Goal: Task Accomplishment & Management: Use online tool/utility

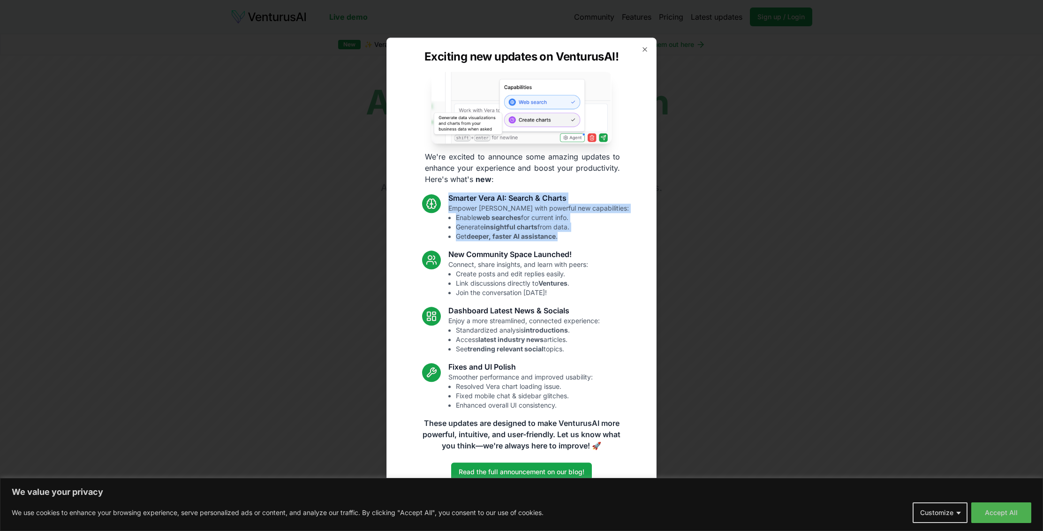
drag, startPoint x: 462, startPoint y: 197, endPoint x: 577, endPoint y: 243, distance: 123.1
click at [577, 243] on div "Smarter [PERSON_NAME] AI: Search & Charts Empower [PERSON_NAME] with powerful n…" at bounding box center [522, 302] width 214 height 218
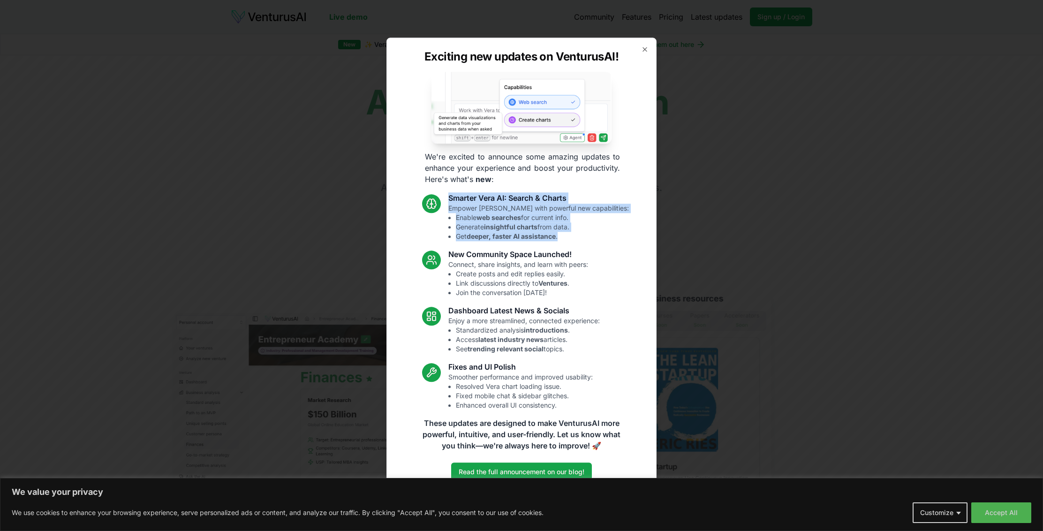
click at [586, 237] on li "Get deeper, faster AI assistance ." at bounding box center [542, 236] width 173 height 9
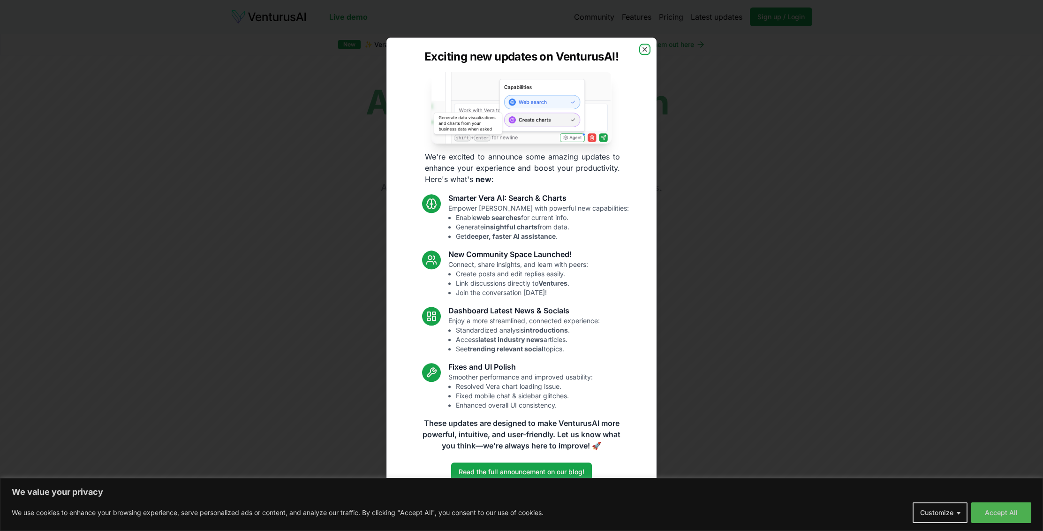
click at [644, 49] on icon "button" at bounding box center [645, 49] width 4 height 4
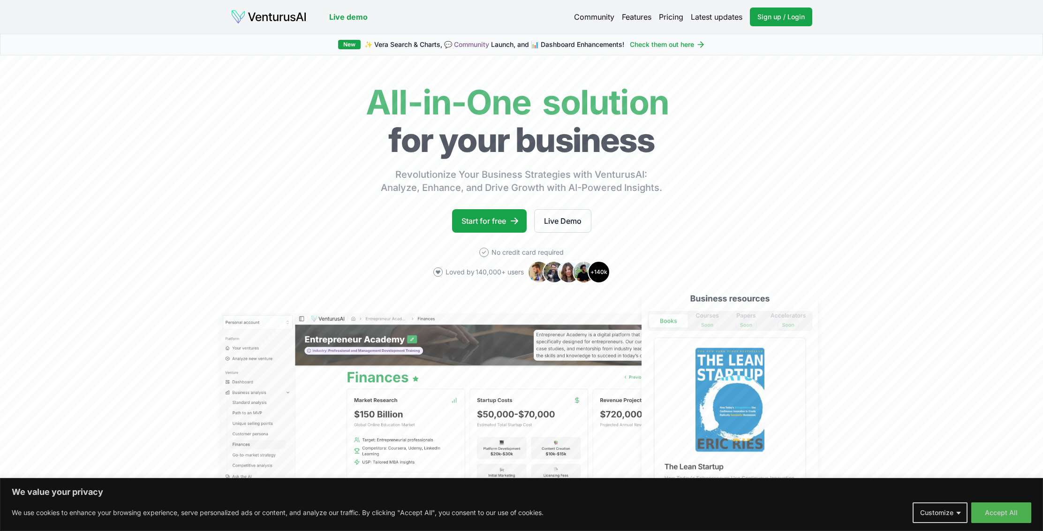
click at [673, 17] on link "Pricing" at bounding box center [671, 16] width 24 height 11
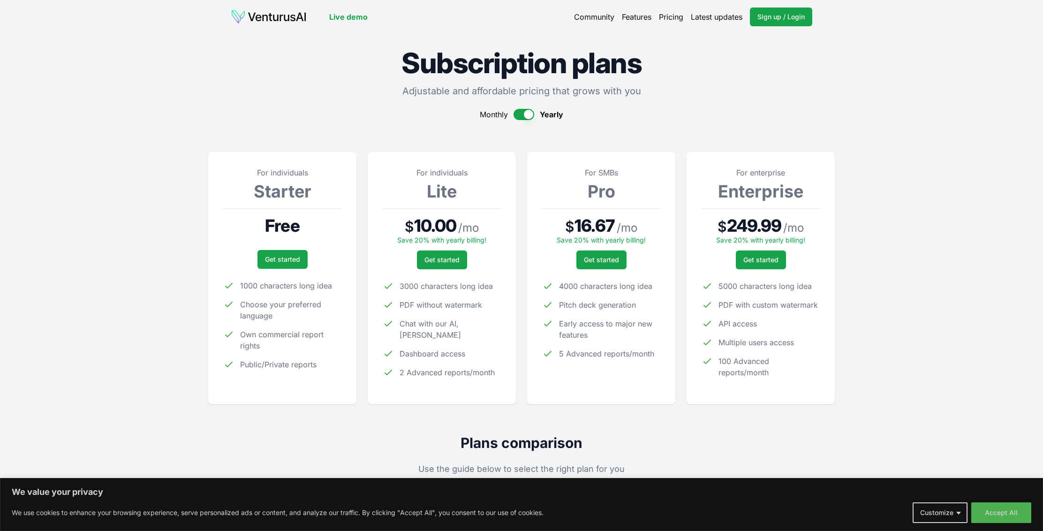
click at [640, 16] on link "Features" at bounding box center [637, 16] width 30 height 11
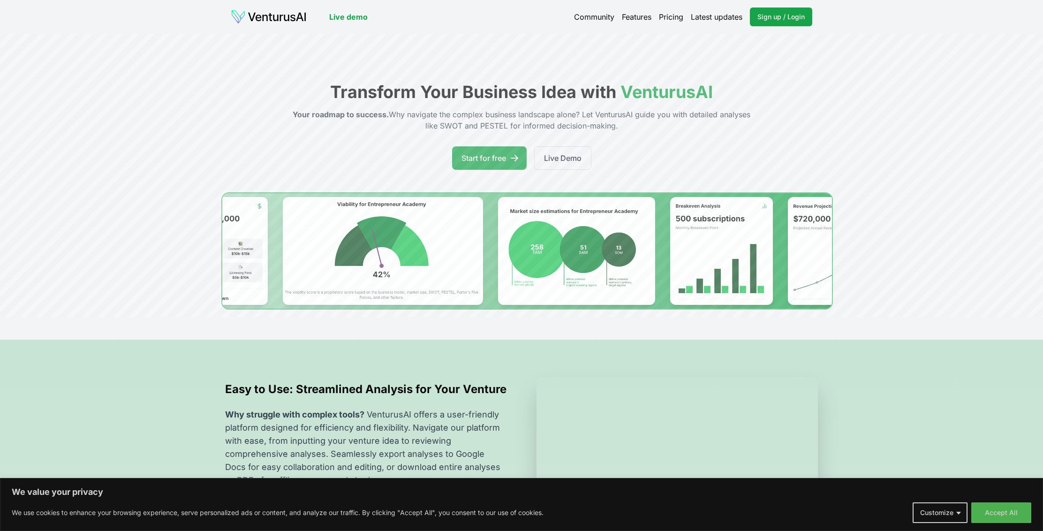
click at [589, 16] on link "Community" at bounding box center [594, 16] width 40 height 11
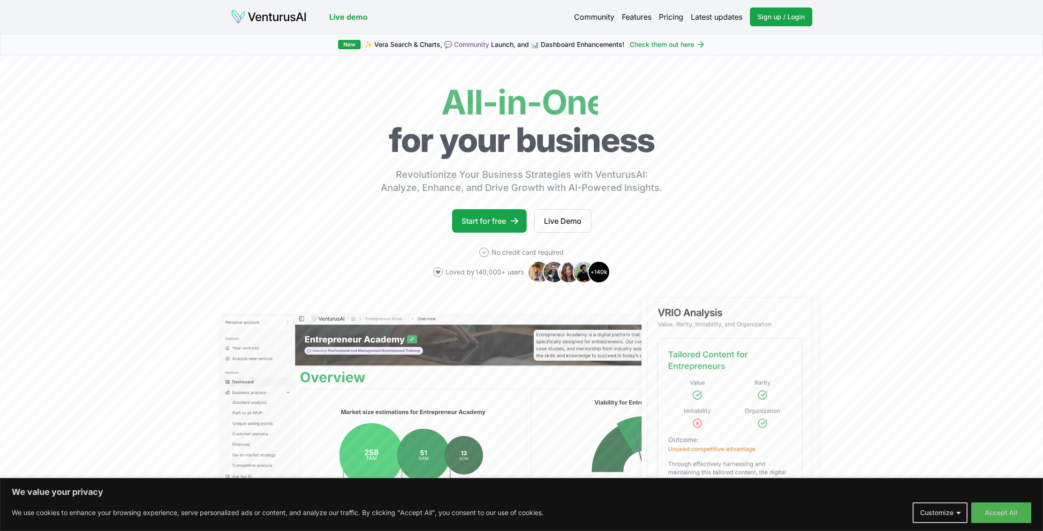
click at [668, 19] on link "Pricing" at bounding box center [671, 16] width 24 height 11
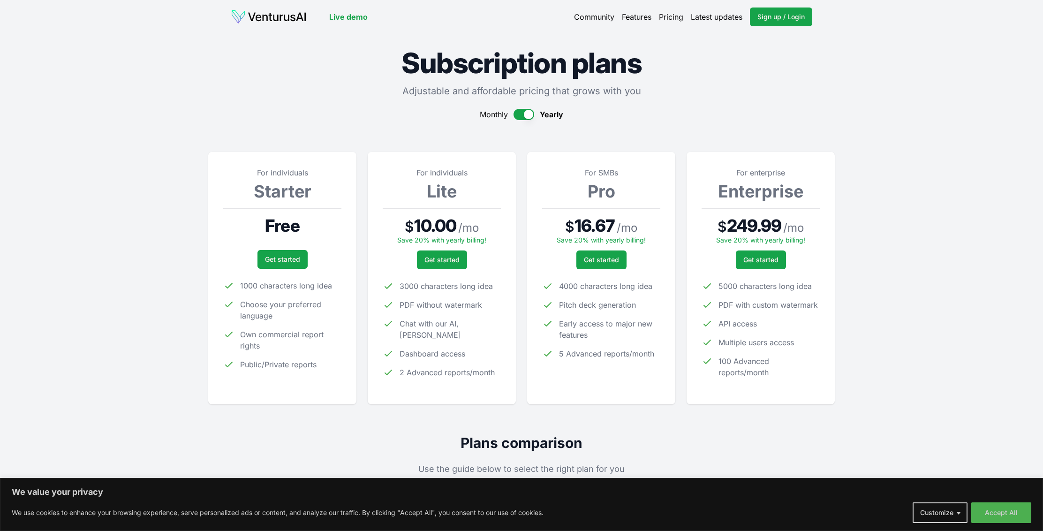
click at [340, 17] on link "Live demo" at bounding box center [348, 16] width 38 height 11
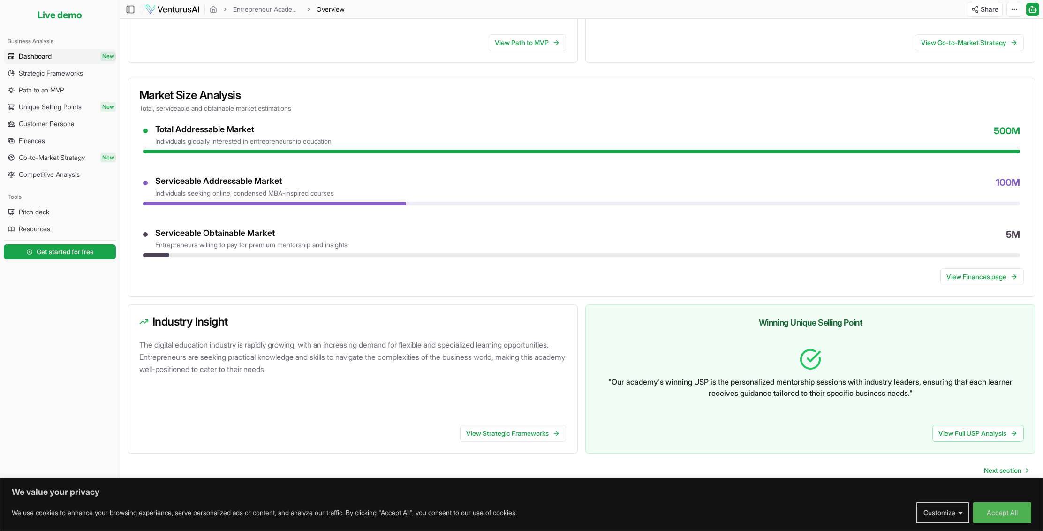
scroll to position [311, 0]
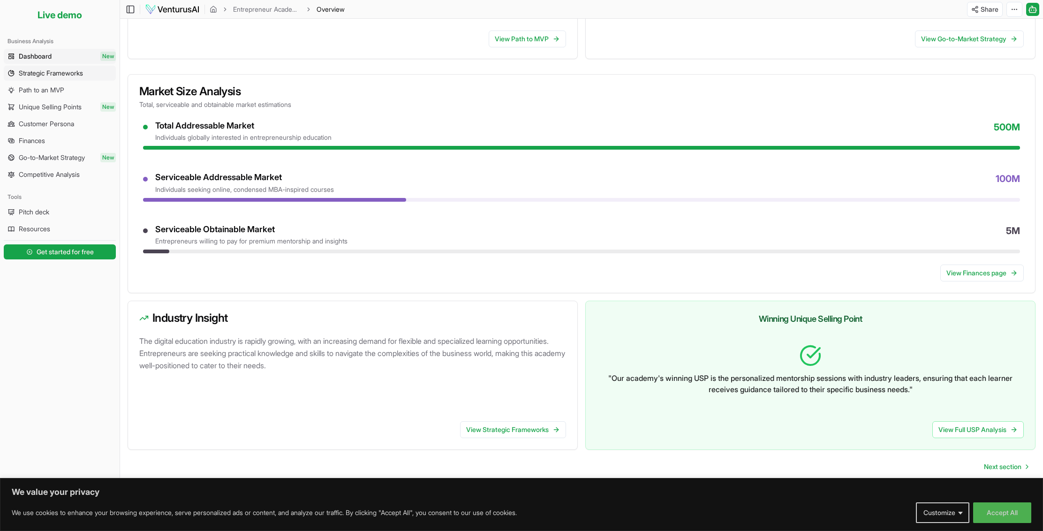
click at [48, 73] on span "Strategic Frameworks" at bounding box center [51, 72] width 64 height 9
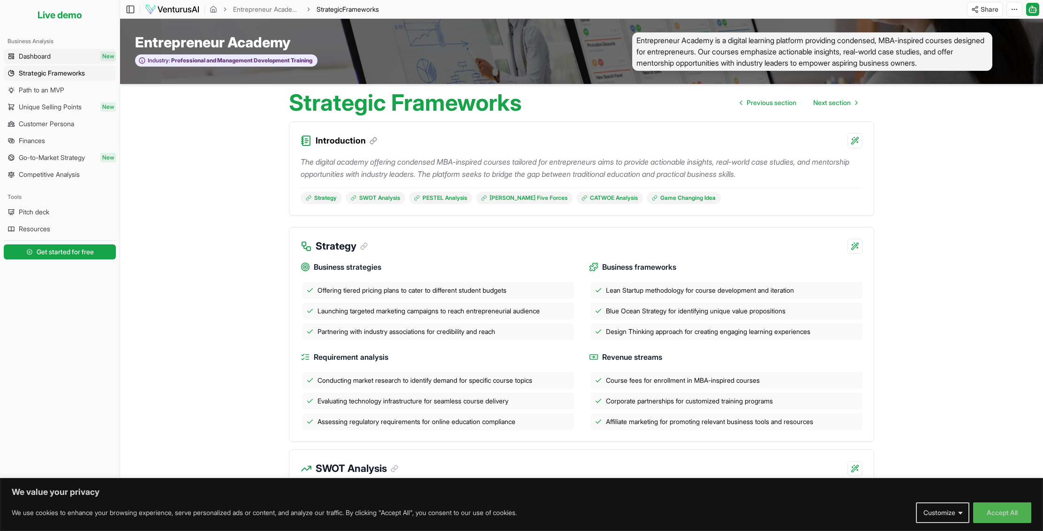
click at [49, 54] on span "Dashboard" at bounding box center [35, 56] width 32 height 9
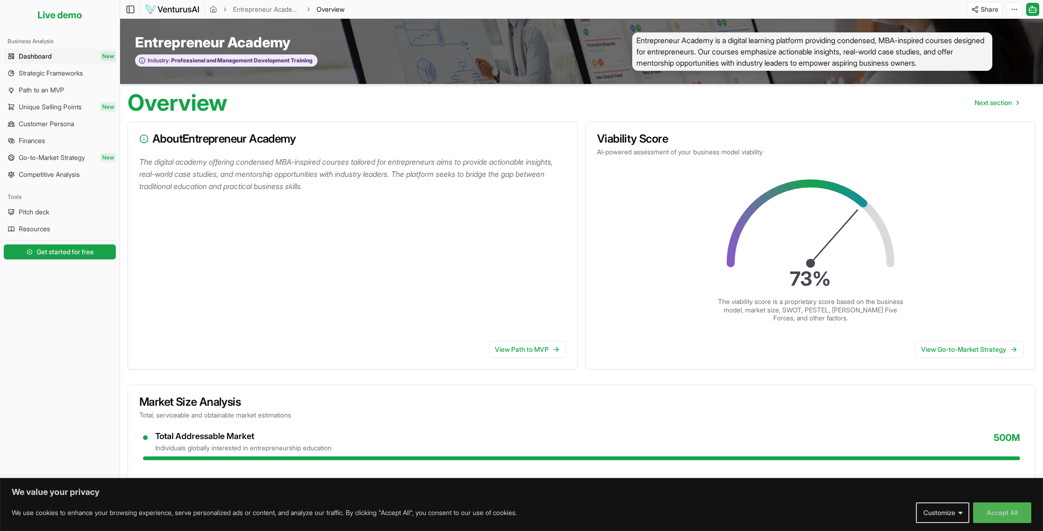
click at [259, 173] on p "The digital academy offering condensed MBA-inspired courses tailored for entrep…" at bounding box center [354, 174] width 430 height 37
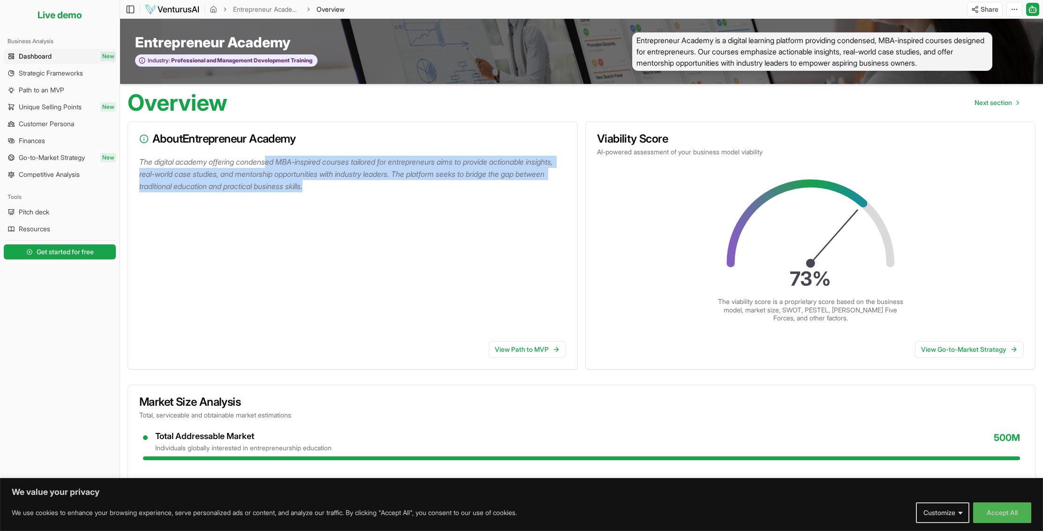
drag, startPoint x: 272, startPoint y: 160, endPoint x: 293, endPoint y: 211, distance: 54.9
click at [293, 211] on div "The digital academy offering condensed MBA-inspired courses tailored for entrep…" at bounding box center [352, 245] width 449 height 178
click at [447, 210] on div "The digital academy offering condensed MBA-inspired courses tailored for entrep…" at bounding box center [352, 245] width 449 height 178
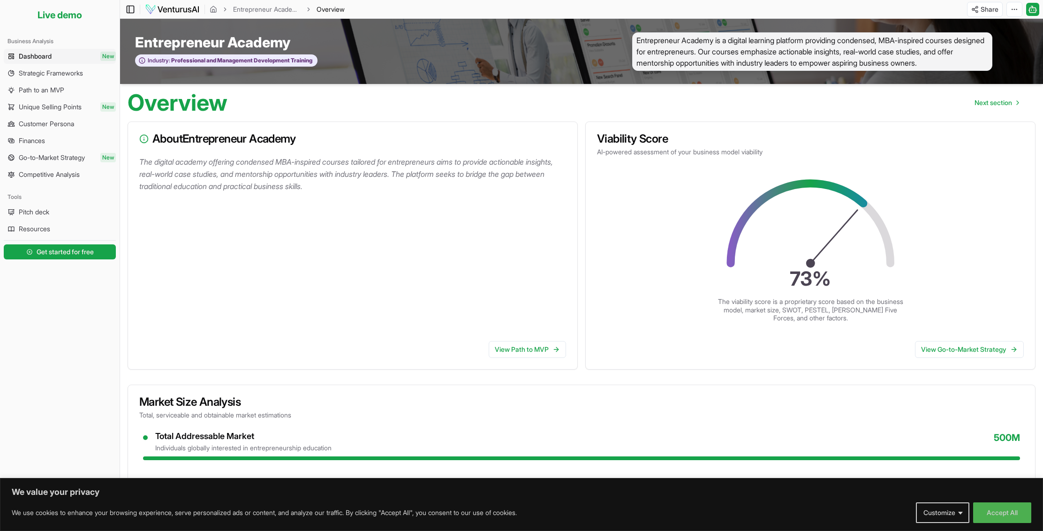
click at [130, 9] on icon at bounding box center [130, 9] width 9 height 11
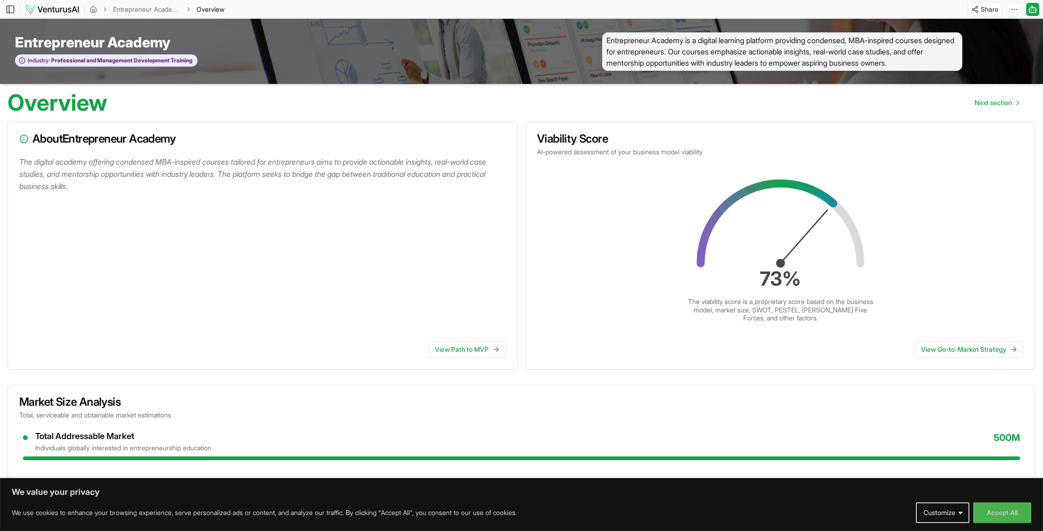
click at [66, 9] on img at bounding box center [52, 9] width 55 height 11
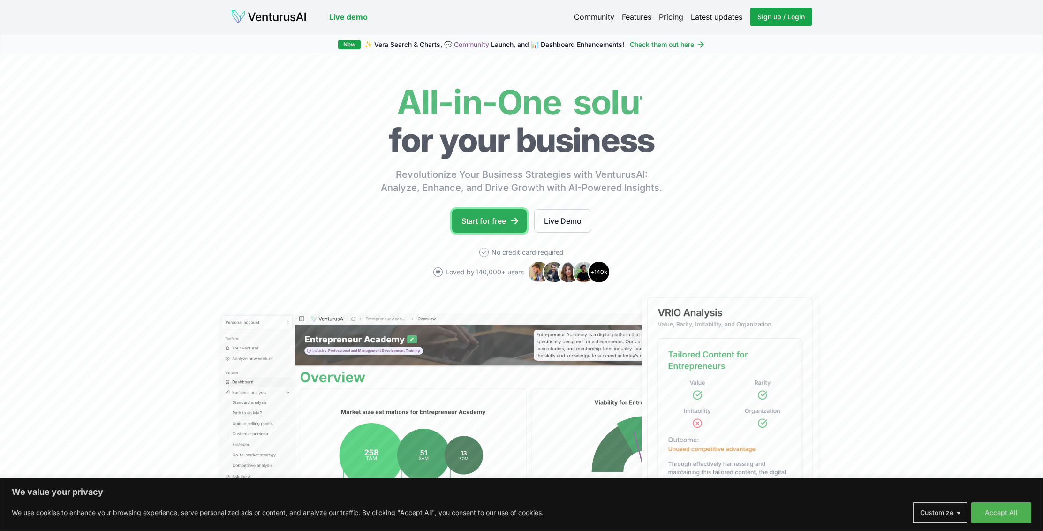
click at [489, 219] on link "Start for free" at bounding box center [489, 220] width 75 height 23
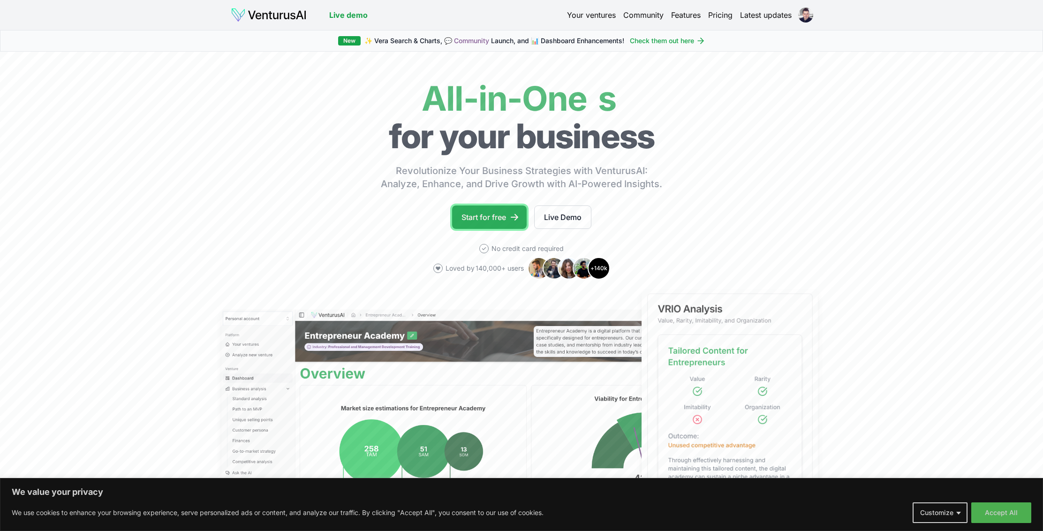
click at [491, 216] on link "Start for free" at bounding box center [489, 216] width 75 height 23
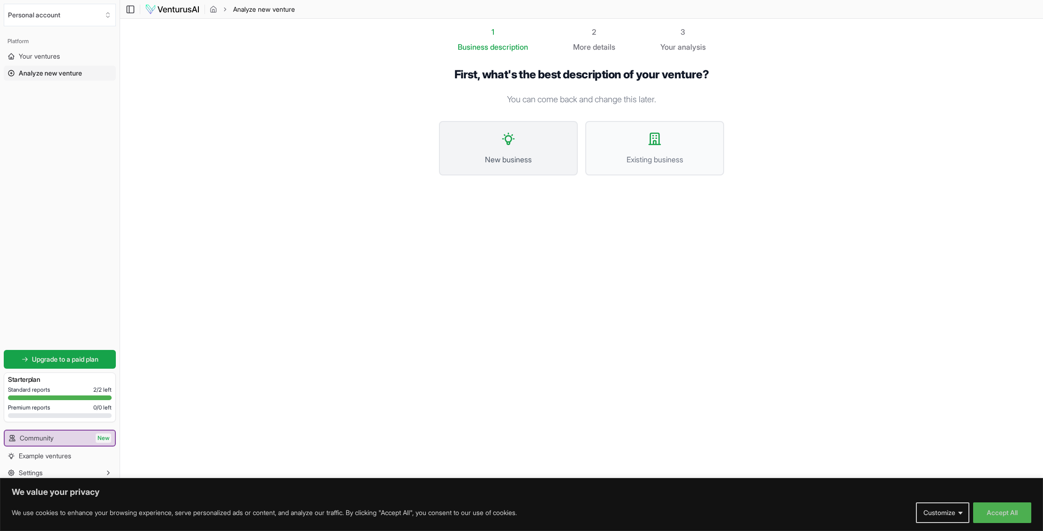
click at [517, 143] on button "New business" at bounding box center [508, 148] width 139 height 54
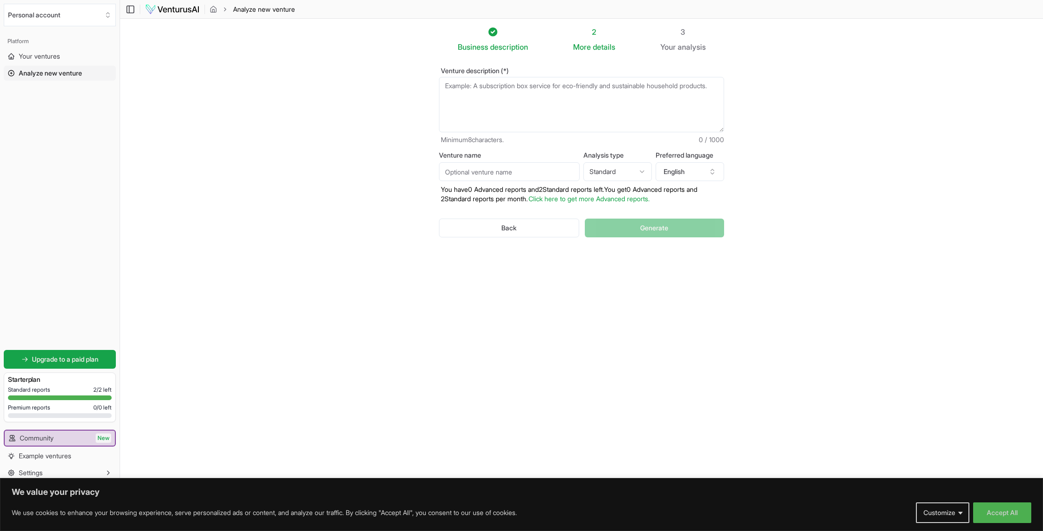
click at [490, 90] on textarea "Venture description (*)" at bounding box center [581, 104] width 285 height 55
paste textarea "Thracon is a logistics center strategically located in Xanthi, Greece, designed…"
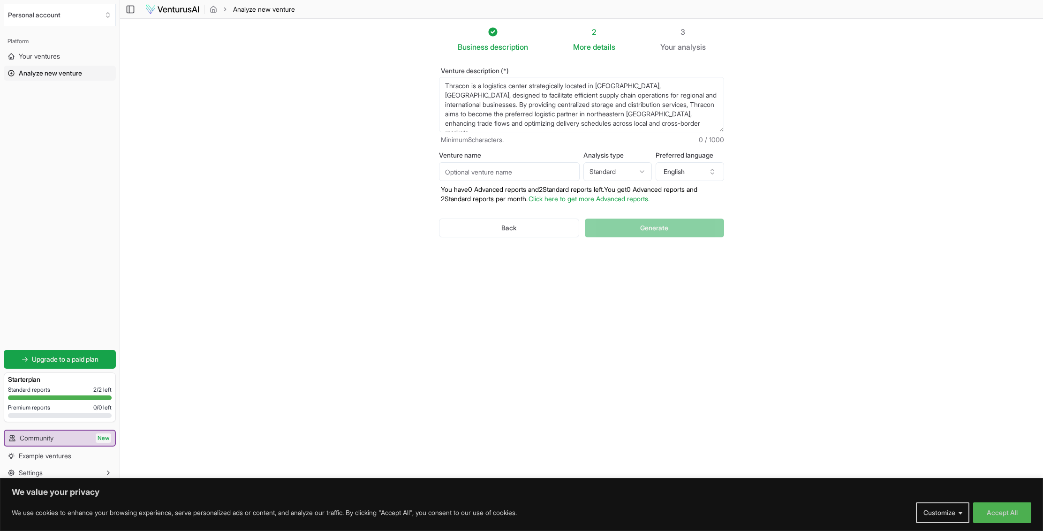
scroll to position [52, 0]
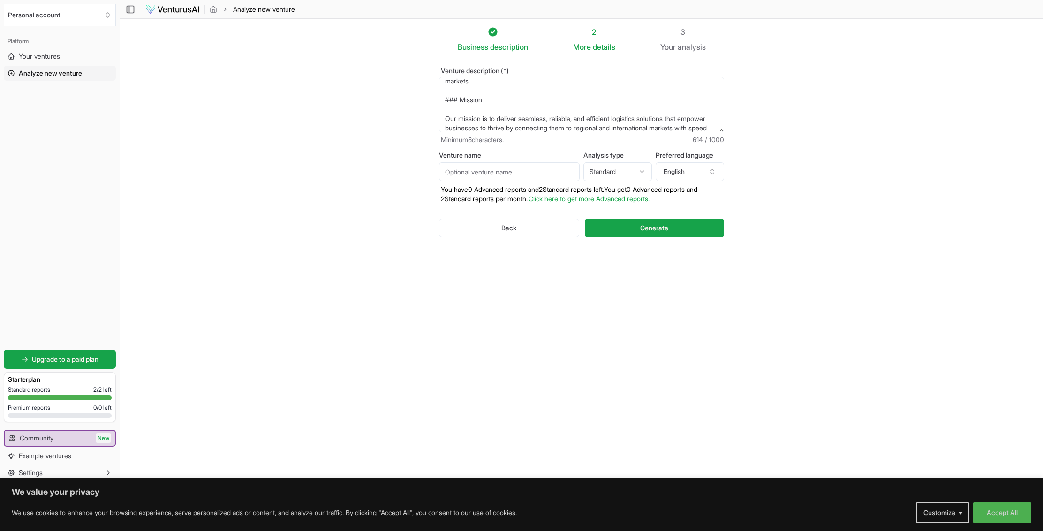
drag, startPoint x: 444, startPoint y: 108, endPoint x: 457, endPoint y: 90, distance: 22.5
click at [440, 91] on textarea "Thracon is a logistics center strategically located in Xanthi, Greece, designed…" at bounding box center [581, 104] width 285 height 55
click at [460, 89] on textarea "Thracon is a logistics center strategically located in Xanthi, Greece, designed…" at bounding box center [581, 104] width 285 height 55
drag, startPoint x: 460, startPoint y: 89, endPoint x: 430, endPoint y: 89, distance: 30.0
click at [430, 89] on div "Venture description (*) Thracon is a logistics center strategically located in …" at bounding box center [581, 160] width 315 height 215
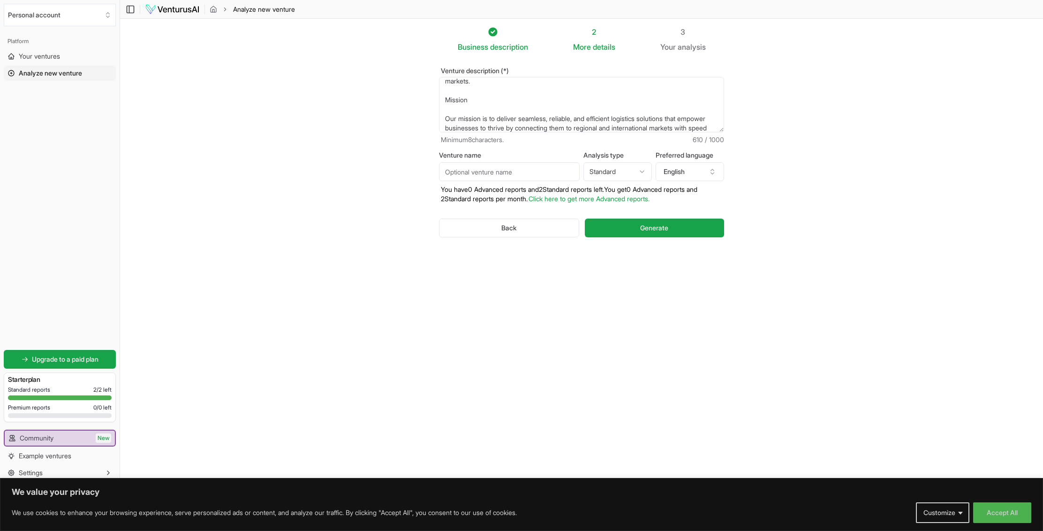
click at [446, 107] on textarea "Thracon is a logistics center strategically located in Xanthi, Greece, designed…" at bounding box center [581, 104] width 285 height 55
type textarea "Thracon is a logistics center strategically located in Xanthi, Greece, designed…"
click at [633, 176] on html "We value your privacy We use cookies to enhance your browsing experience, serve…" at bounding box center [521, 265] width 1043 height 531
select select "advanced"
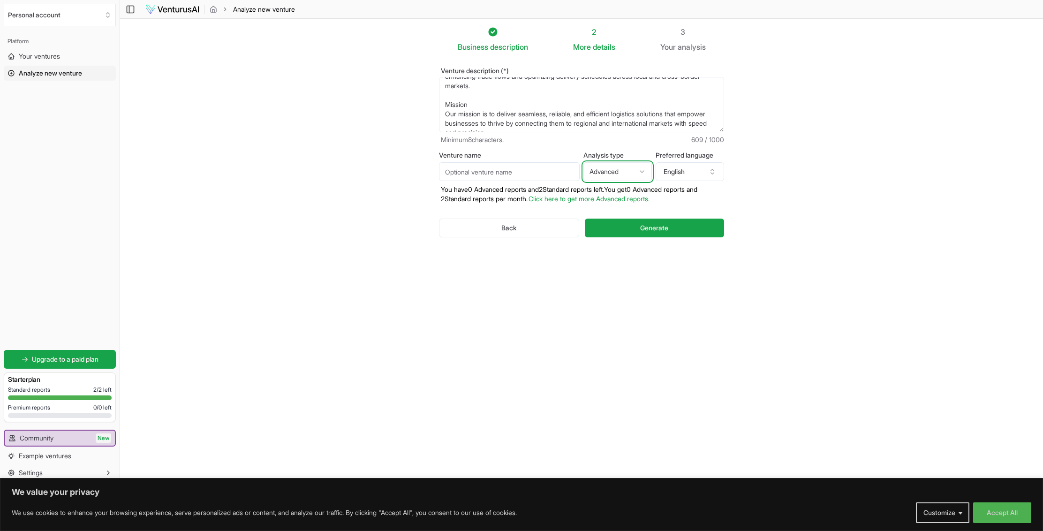
scroll to position [0, 0]
click at [511, 172] on input "Venture name" at bounding box center [509, 171] width 141 height 19
click at [518, 172] on input "Venture name" at bounding box center [509, 171] width 141 height 19
click at [705, 174] on button "English" at bounding box center [690, 171] width 68 height 19
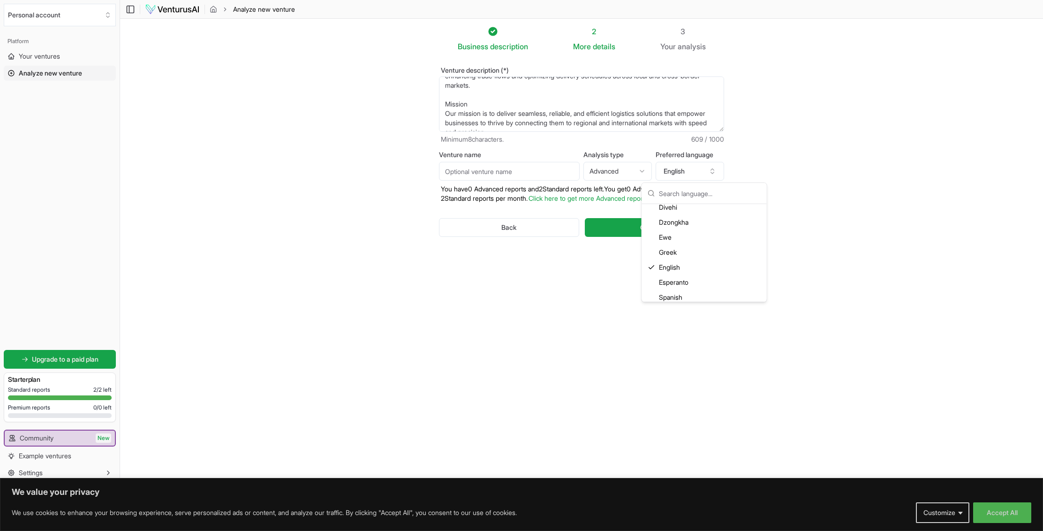
scroll to position [487, 0]
click at [676, 250] on div "Greek" at bounding box center [704, 251] width 121 height 15
click at [704, 168] on button "Greek" at bounding box center [690, 171] width 68 height 19
click at [673, 272] on div "English" at bounding box center [704, 271] width 121 height 15
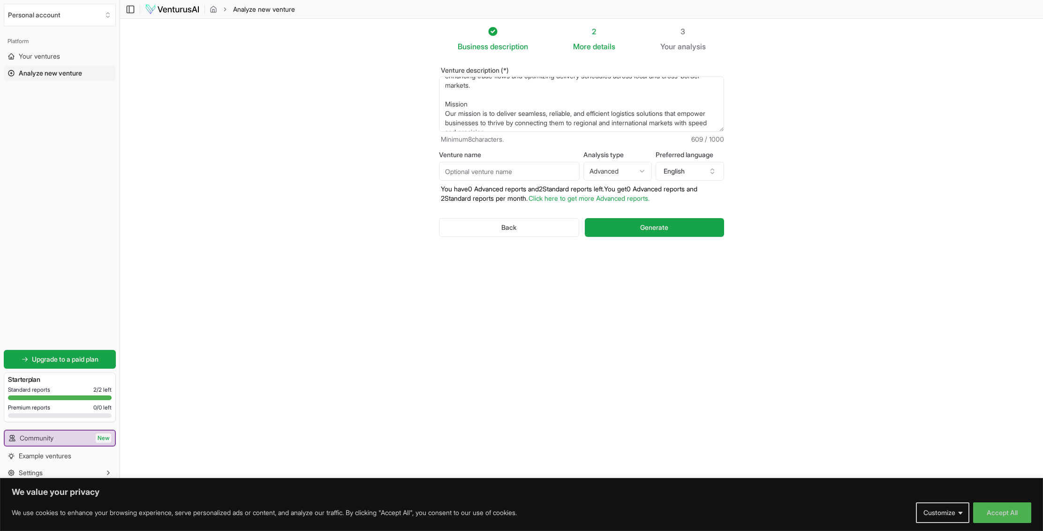
drag, startPoint x: 535, startPoint y: 123, endPoint x: 513, endPoint y: 116, distance: 22.8
click at [513, 116] on textarea "Thracon is a logistics center strategically located in Xanthi, Greece, designed…" at bounding box center [581, 103] width 285 height 55
click at [661, 230] on span "Generate" at bounding box center [654, 227] width 28 height 9
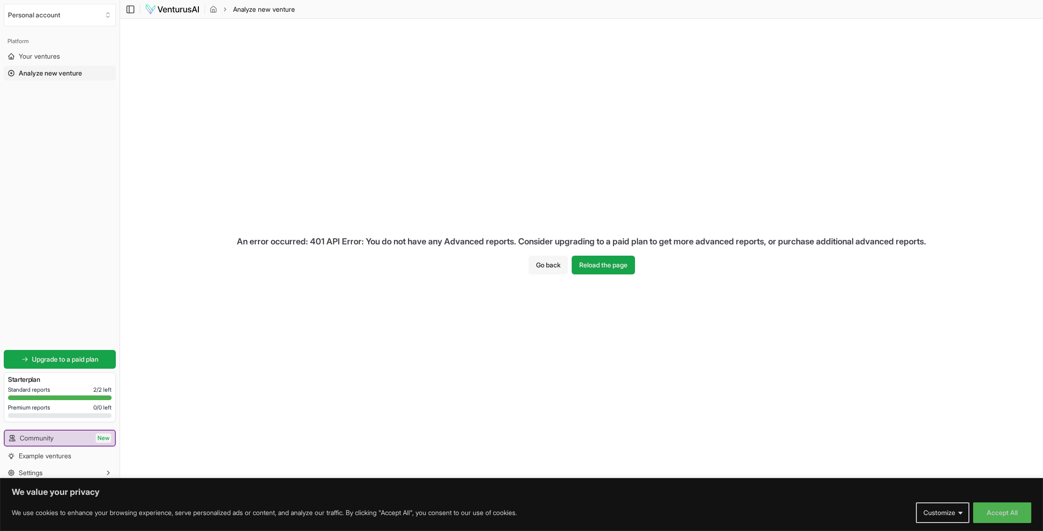
click at [544, 267] on button "Go back" at bounding box center [547, 265] width 39 height 19
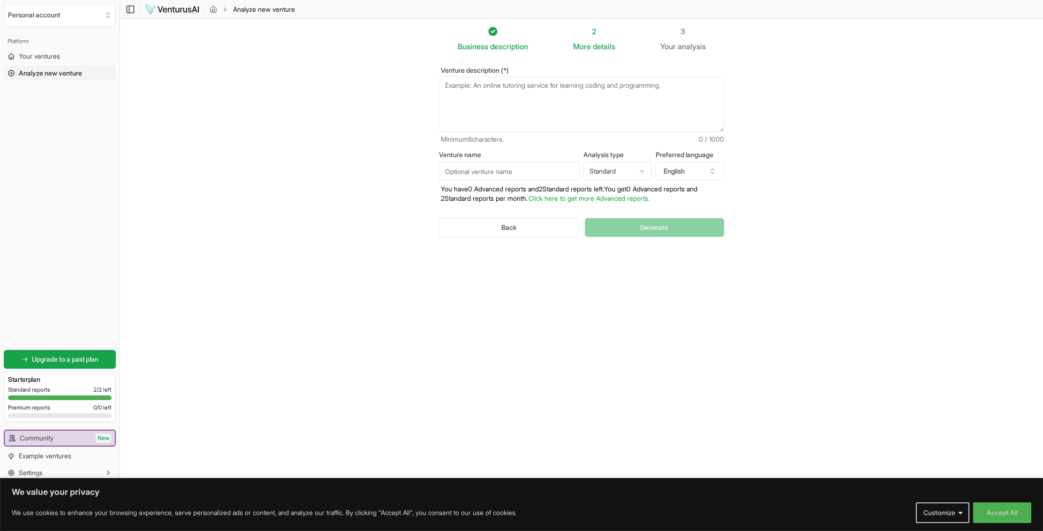
click at [634, 166] on html "We value your privacy We use cookies to enhance your browsing experience, serve…" at bounding box center [521, 265] width 1043 height 531
click at [597, 309] on html "We value your privacy We use cookies to enhance your browsing experience, serve…" at bounding box center [521, 265] width 1043 height 531
click at [581, 99] on textarea "Venture description (*)" at bounding box center [581, 103] width 285 height 55
paste textarea "Thracon is a logistics center strategically located in Xanthi, Greece, designed…"
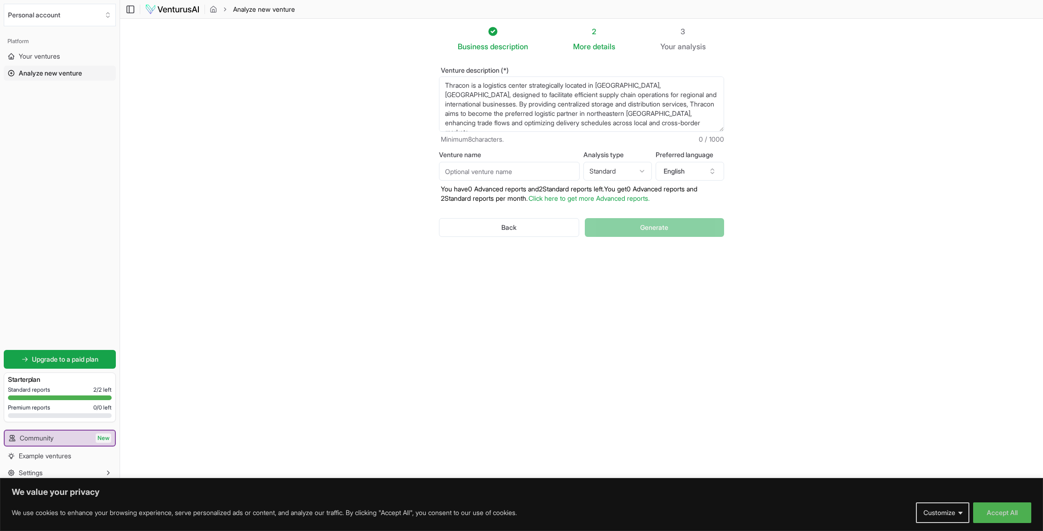
scroll to position [52, 0]
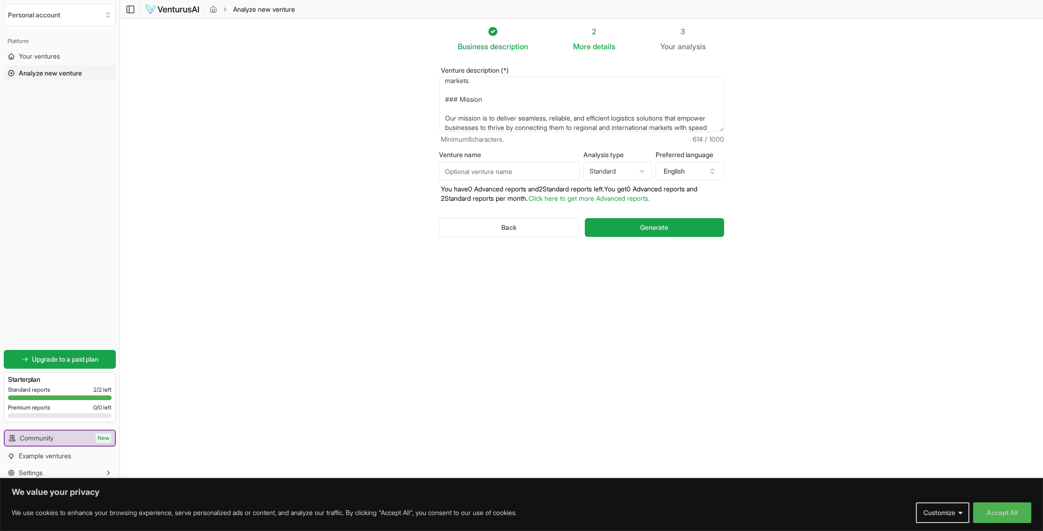
drag, startPoint x: 460, startPoint y: 86, endPoint x: 405, endPoint y: 83, distance: 55.4
click at [405, 83] on section "Business description 2 More details 3 Your analysis Venture description (*) Thr…" at bounding box center [581, 250] width 923 height 465
click at [446, 118] on textarea "Thracon is a logistics center strategically located in Xanthi, Greece, designed…" at bounding box center [581, 103] width 285 height 55
type textarea "Thracon is a logistics center strategically located in Xanthi, Greece, designed…"
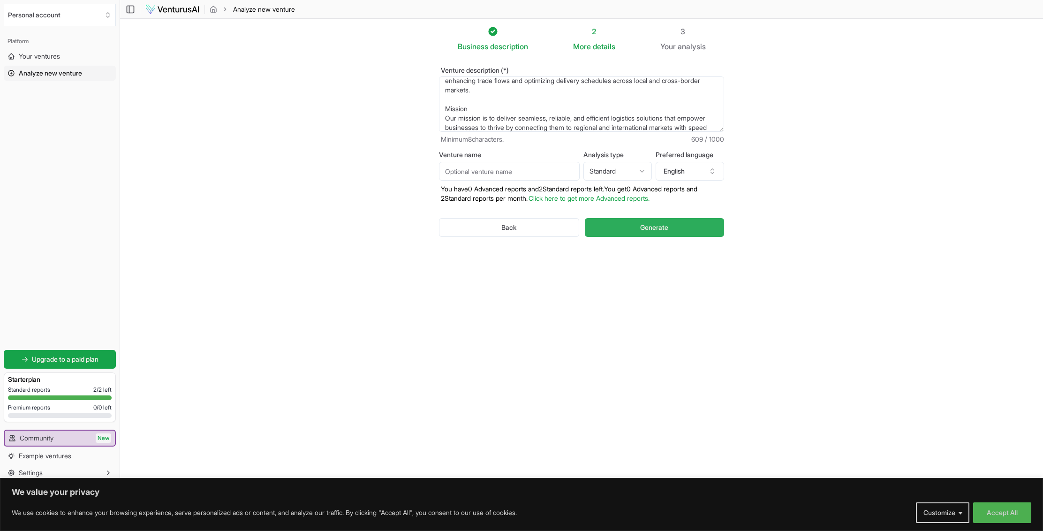
click at [683, 227] on button "Generate" at bounding box center [654, 227] width 139 height 19
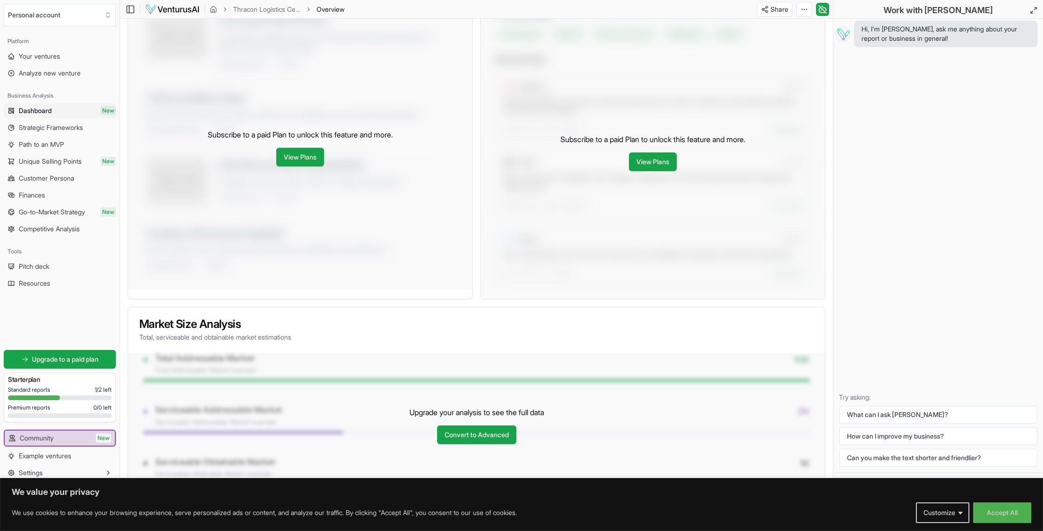
scroll to position [435, 0]
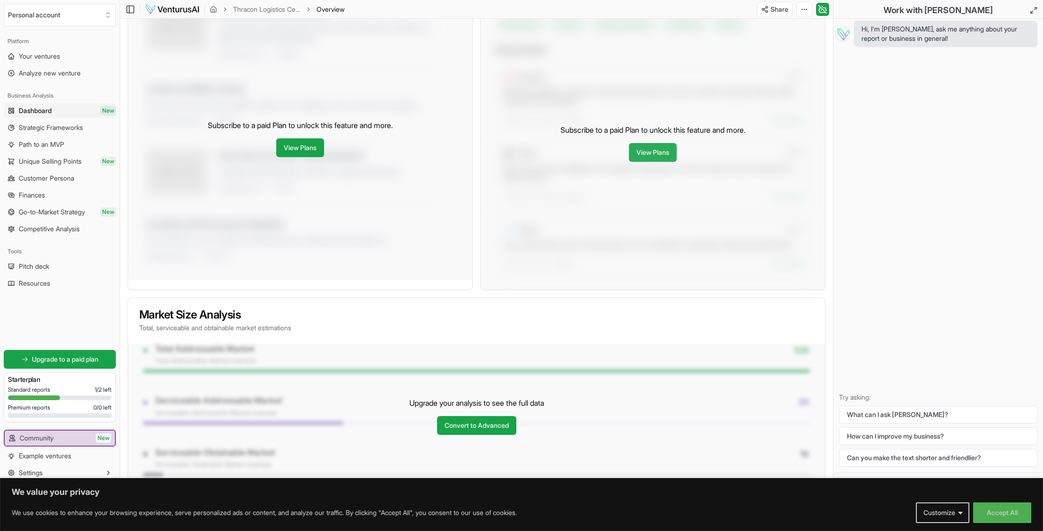
click at [647, 143] on link "View Plans" at bounding box center [653, 152] width 48 height 19
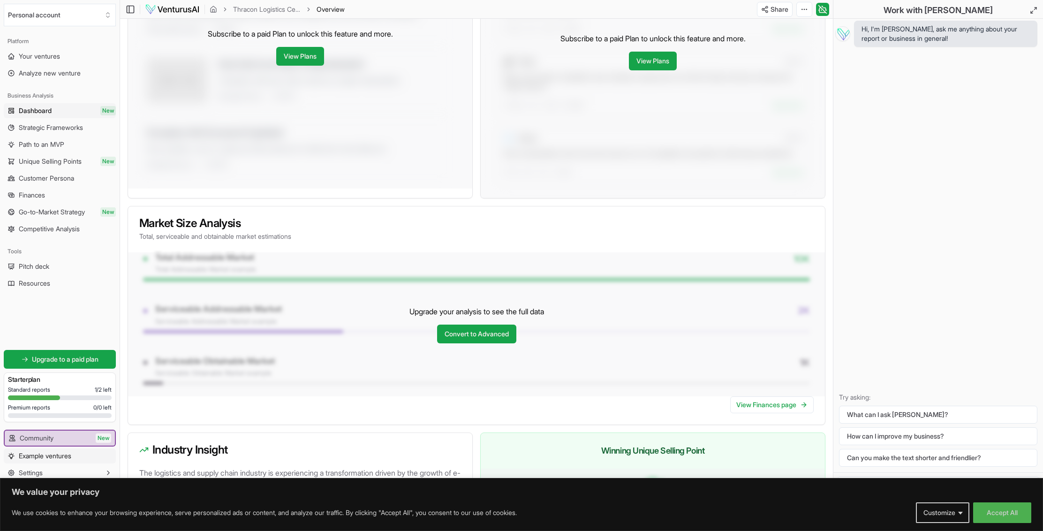
scroll to position [530, 0]
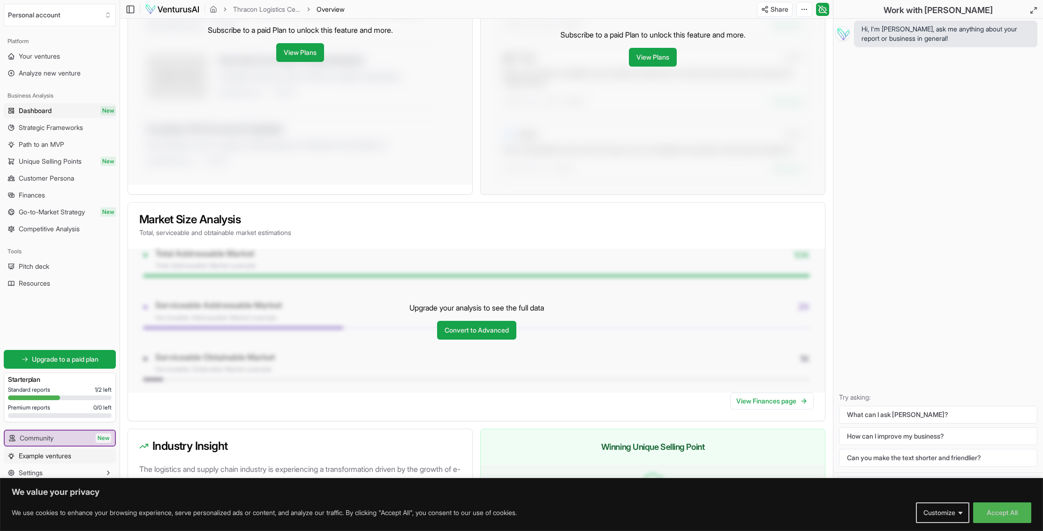
click at [65, 456] on span "Example ventures" at bounding box center [45, 455] width 53 height 9
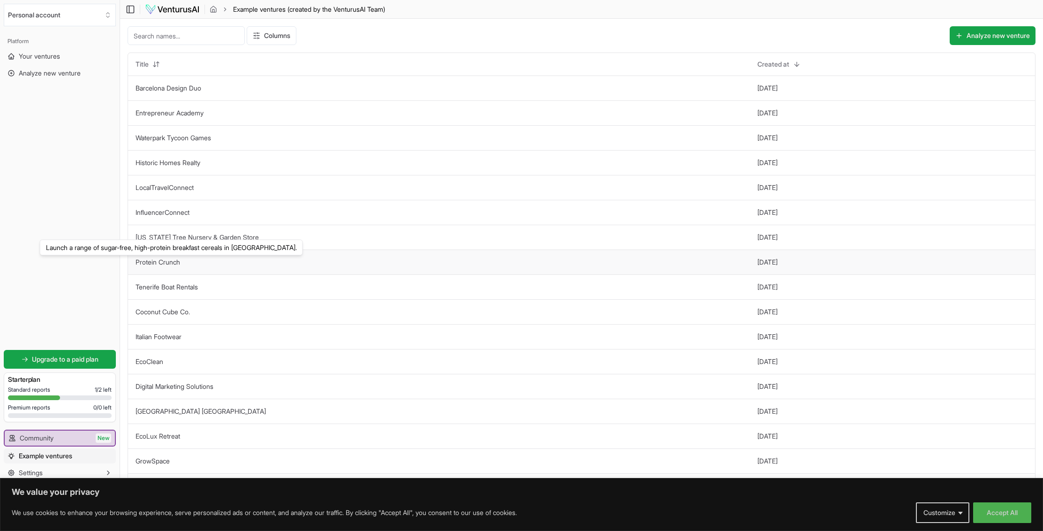
click at [177, 263] on link "Protein Crunch" at bounding box center [158, 262] width 45 height 8
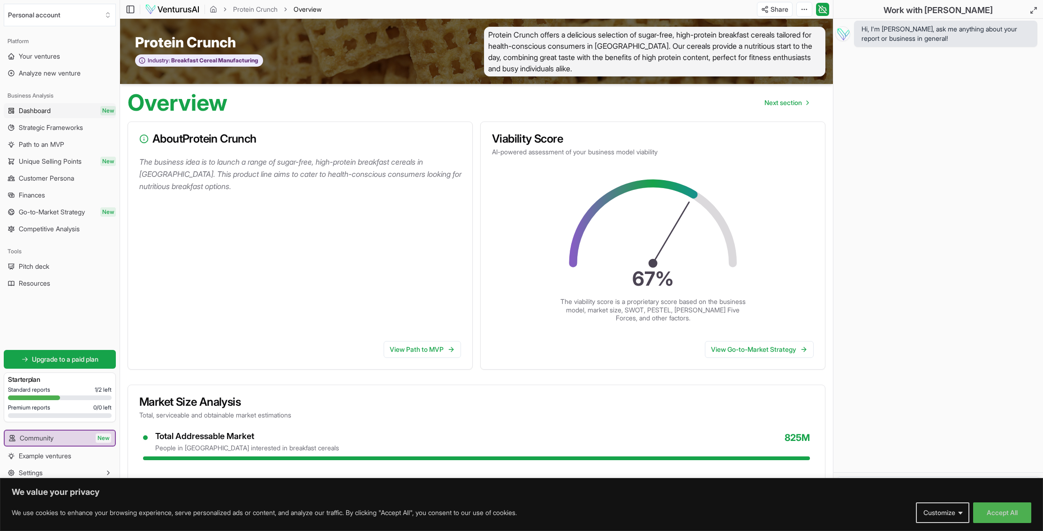
click at [65, 111] on link "Dashboard New" at bounding box center [60, 110] width 112 height 15
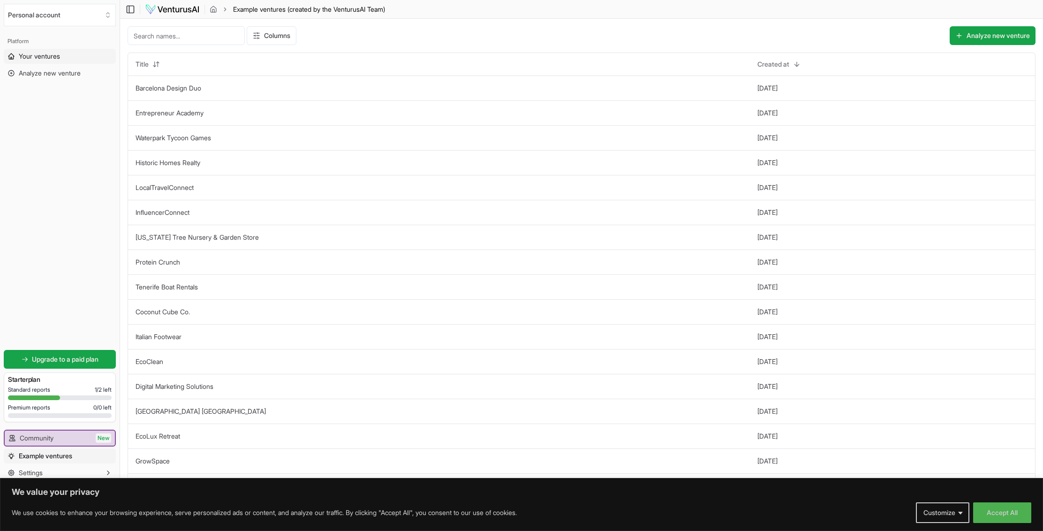
click at [52, 60] on span "Your ventures" at bounding box center [39, 56] width 41 height 9
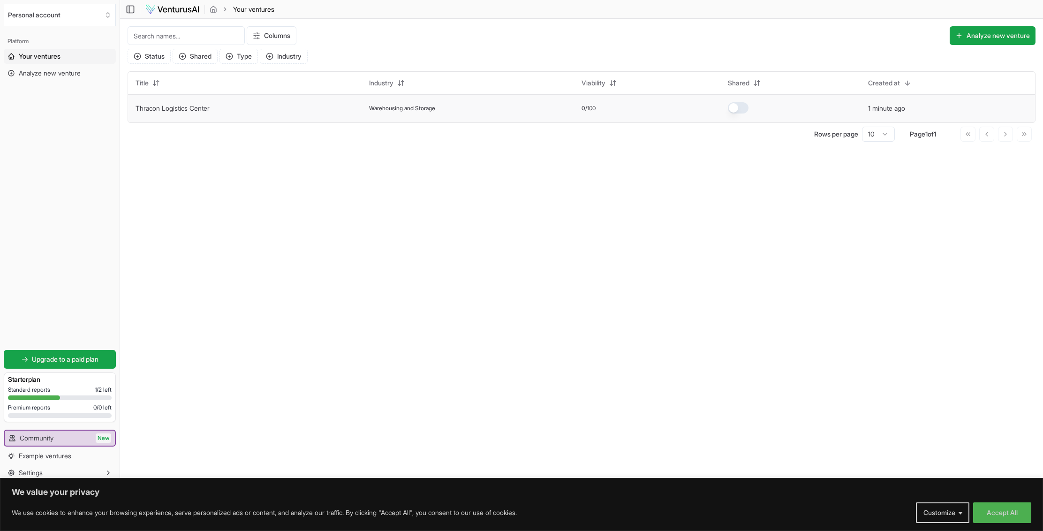
click at [249, 110] on td "Thracon Logistics Center" at bounding box center [245, 108] width 234 height 28
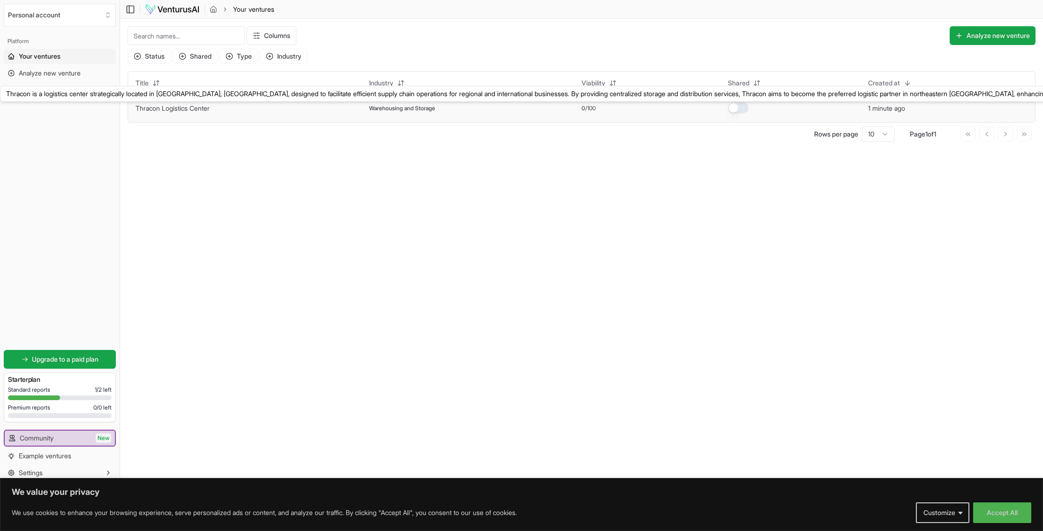
click at [193, 109] on link "Thracon Logistics Center" at bounding box center [173, 108] width 74 height 8
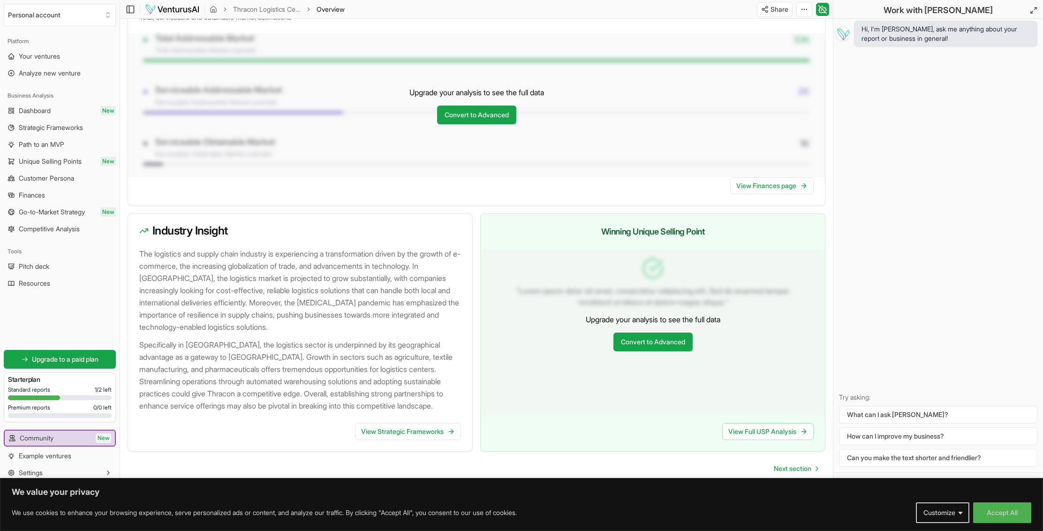
scroll to position [749, 0]
click at [64, 109] on link "Dashboard New" at bounding box center [60, 110] width 112 height 15
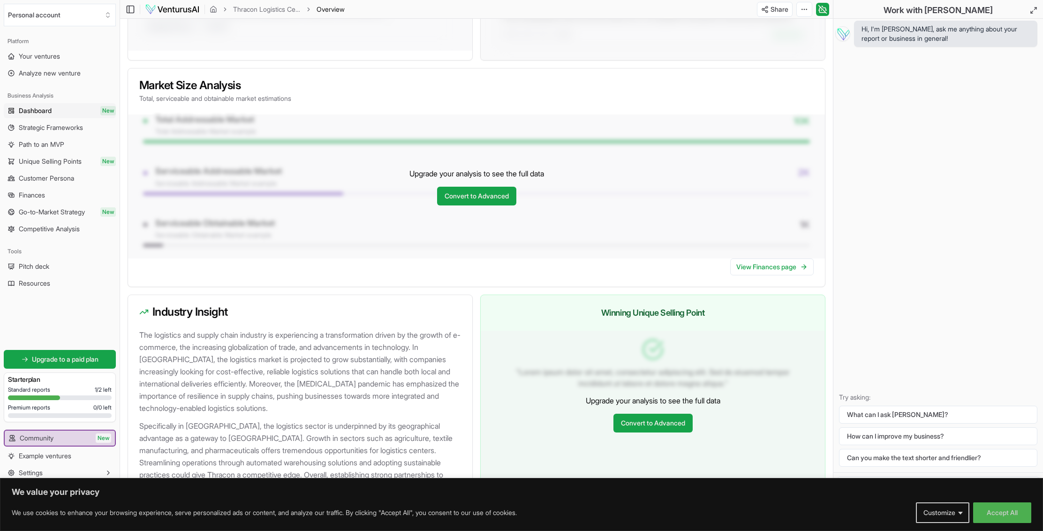
scroll to position [749, 0]
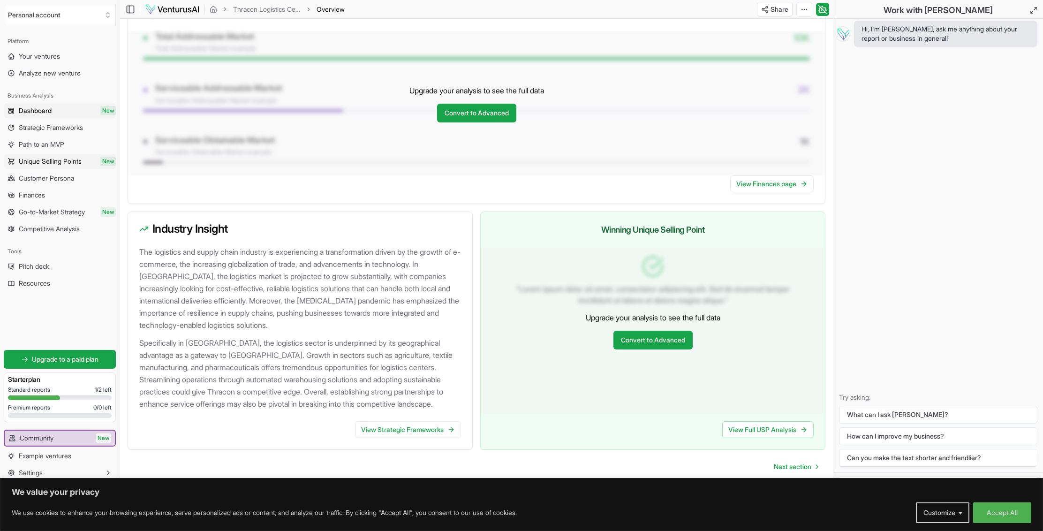
click at [64, 162] on span "Unique Selling Points" at bounding box center [50, 161] width 63 height 9
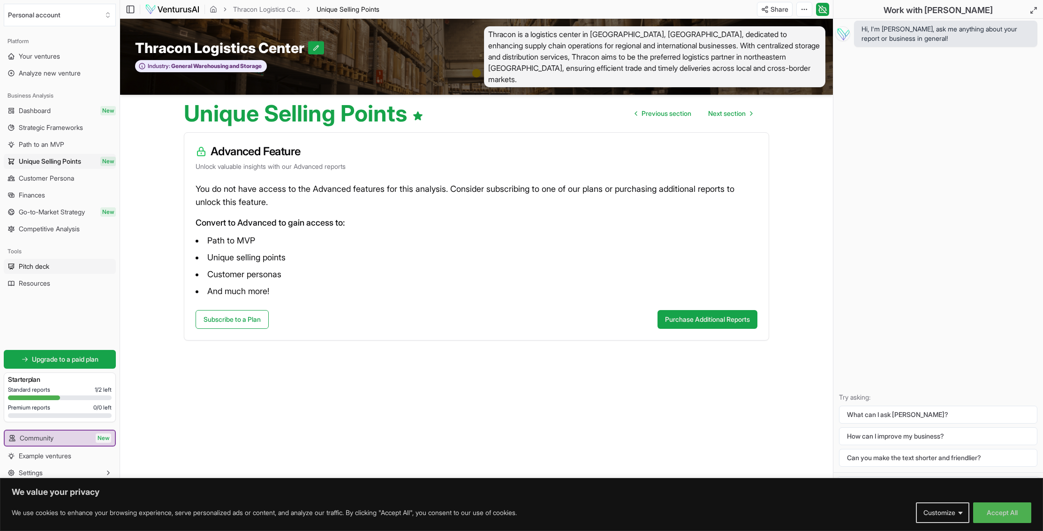
click at [35, 266] on span "Pitch deck" at bounding box center [34, 266] width 30 height 9
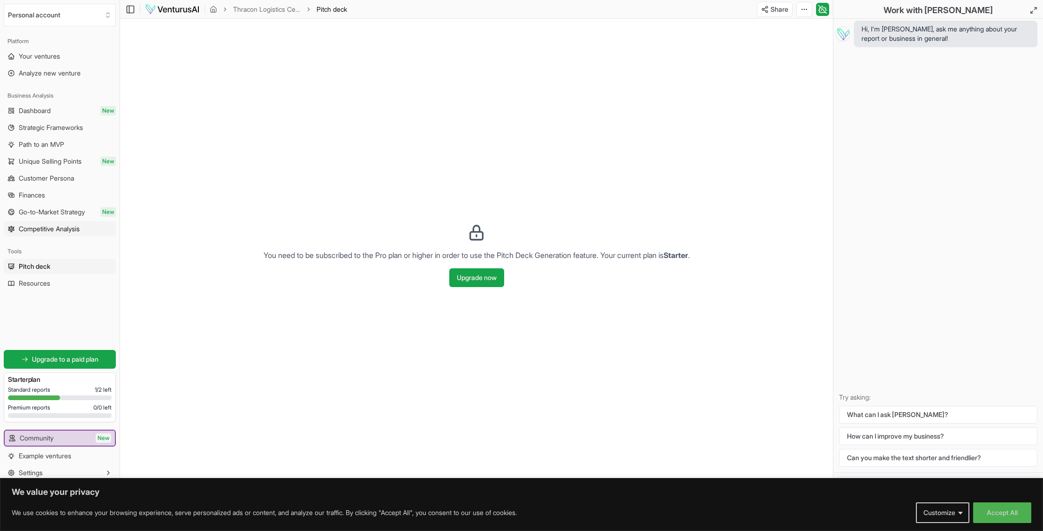
click at [42, 226] on span "Competitive Analysis" at bounding box center [49, 228] width 61 height 9
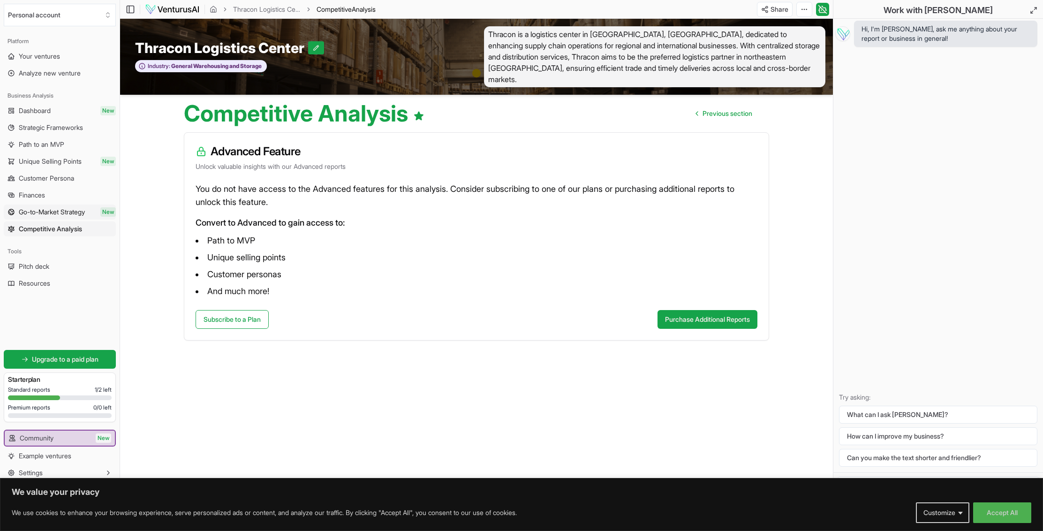
click at [45, 213] on span "Go-to-Market Strategy" at bounding box center [52, 211] width 66 height 9
click at [38, 196] on span "Finances" at bounding box center [32, 194] width 26 height 9
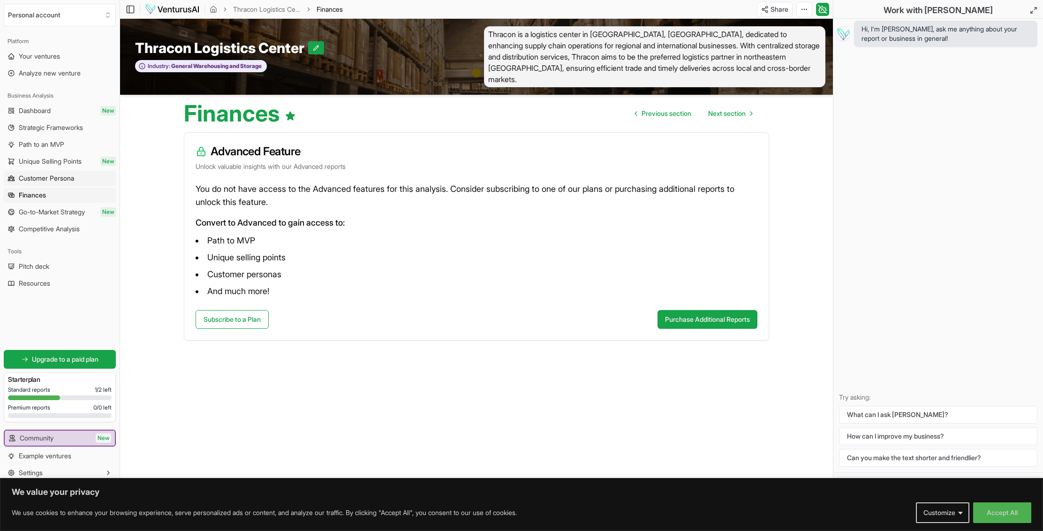
click at [58, 177] on span "Customer Persona" at bounding box center [46, 177] width 55 height 9
click at [58, 60] on span "Your ventures" at bounding box center [39, 56] width 41 height 9
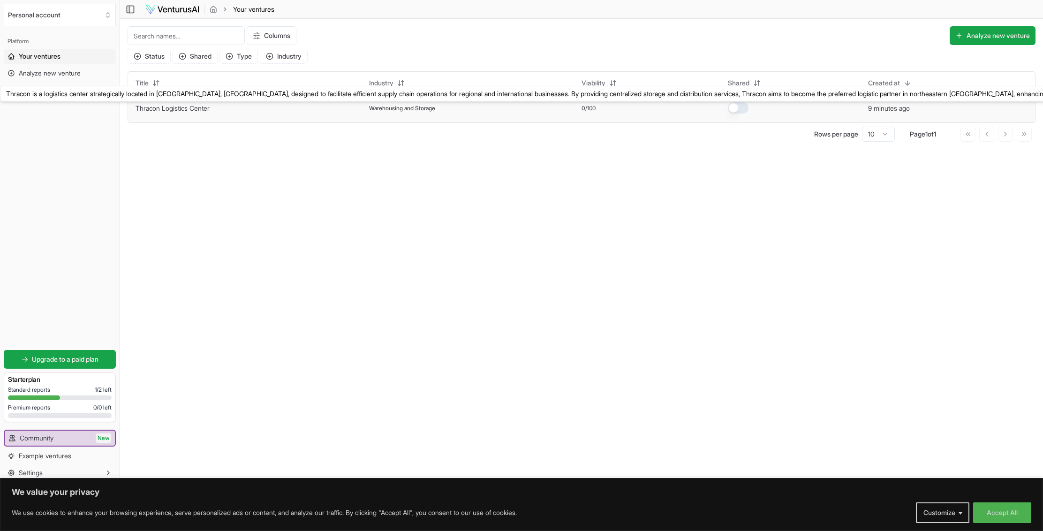
click at [171, 111] on link "Thracon Logistics Center" at bounding box center [173, 108] width 74 height 8
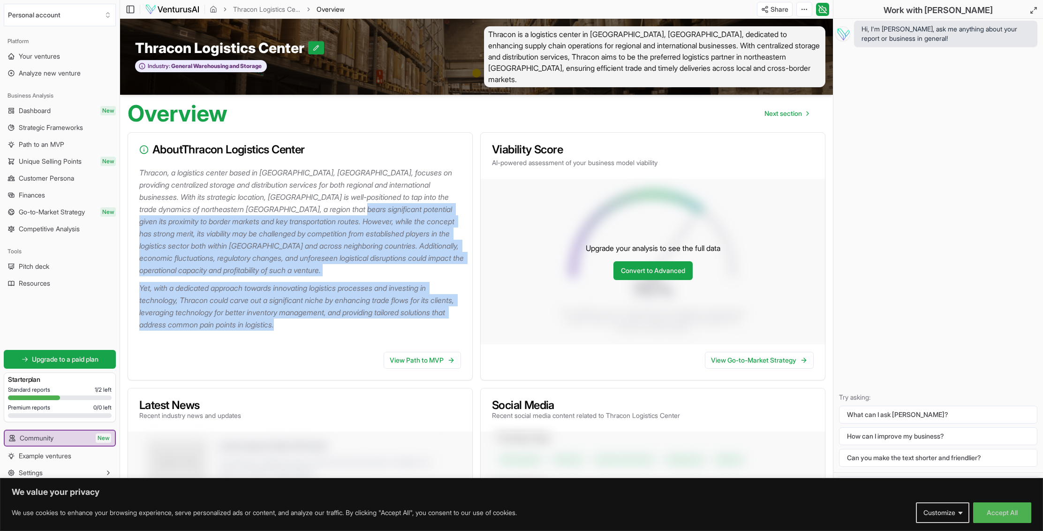
drag, startPoint x: 308, startPoint y: 307, endPoint x: 360, endPoint y: 203, distance: 116.2
click at [360, 203] on div "Thracon, a logistics center based in Xanthi, Greece, focuses on providing centr…" at bounding box center [300, 255] width 344 height 178
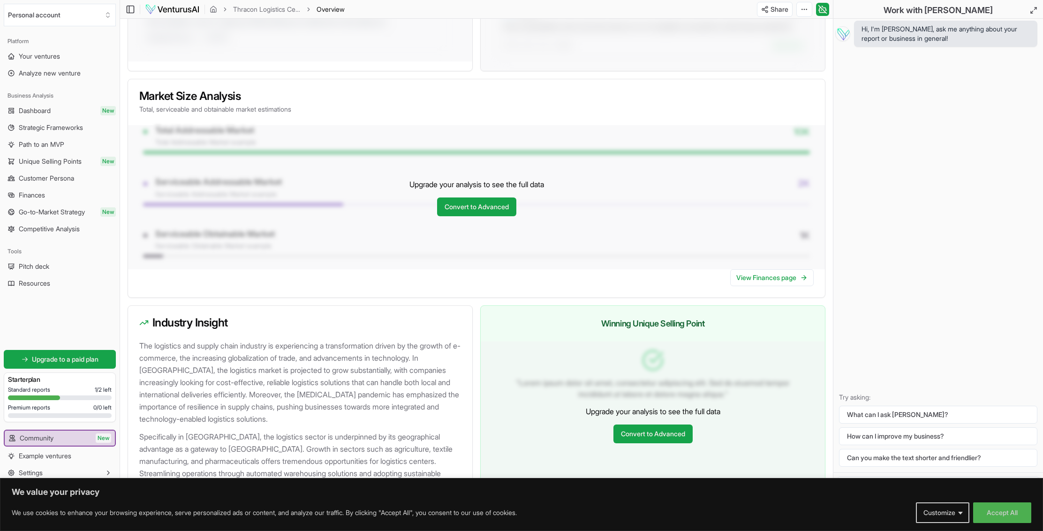
scroll to position [749, 0]
